Goal: Transaction & Acquisition: Purchase product/service

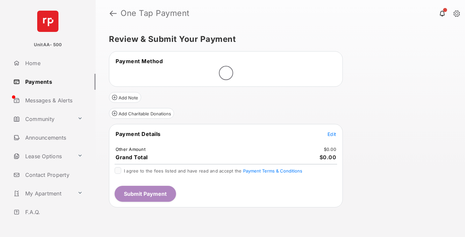
click at [332, 135] on span "Edit" at bounding box center [331, 134] width 9 height 6
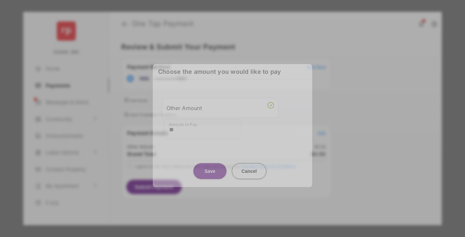
type input "**"
click at [210, 167] on button "Save" at bounding box center [209, 171] width 33 height 16
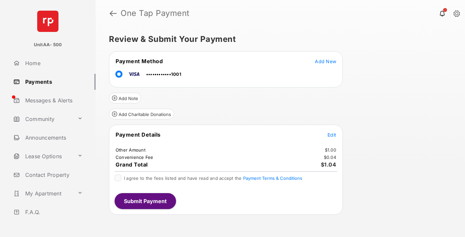
click at [145, 201] on button "Submit Payment" at bounding box center [145, 201] width 61 height 16
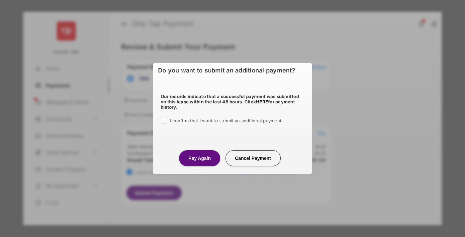
click at [199, 158] on button "Pay Again" at bounding box center [199, 158] width 41 height 16
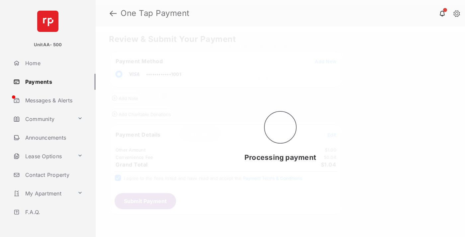
click at [52, 81] on link "Payments" at bounding box center [53, 82] width 85 height 16
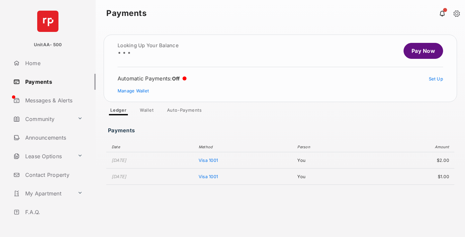
click at [420, 51] on link "Pay Now" at bounding box center [424, 51] width 40 height 16
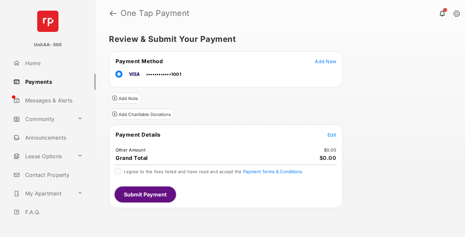
click at [332, 135] on span "Edit" at bounding box center [331, 135] width 9 height 6
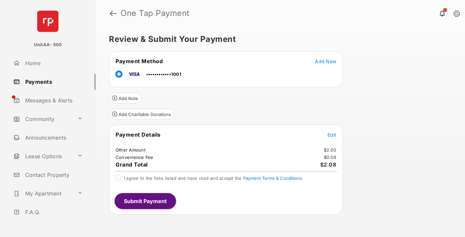
click at [145, 201] on button "Submit Payment" at bounding box center [145, 201] width 61 height 16
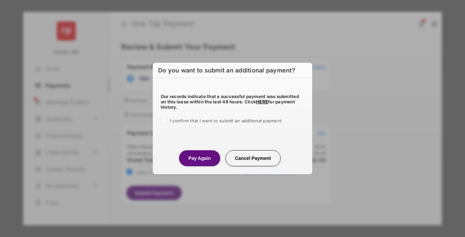
click at [199, 158] on button "Pay Again" at bounding box center [199, 158] width 41 height 16
